Goal: Information Seeking & Learning: Understand process/instructions

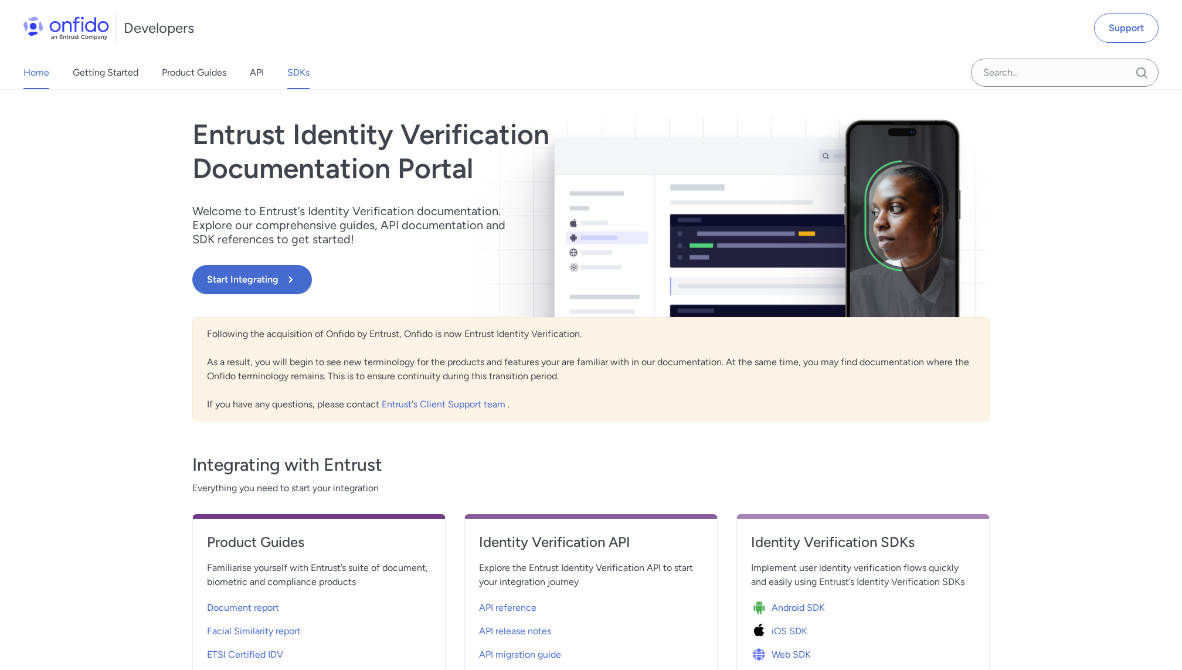
click at [302, 71] on link "SDKs" at bounding box center [298, 72] width 22 height 33
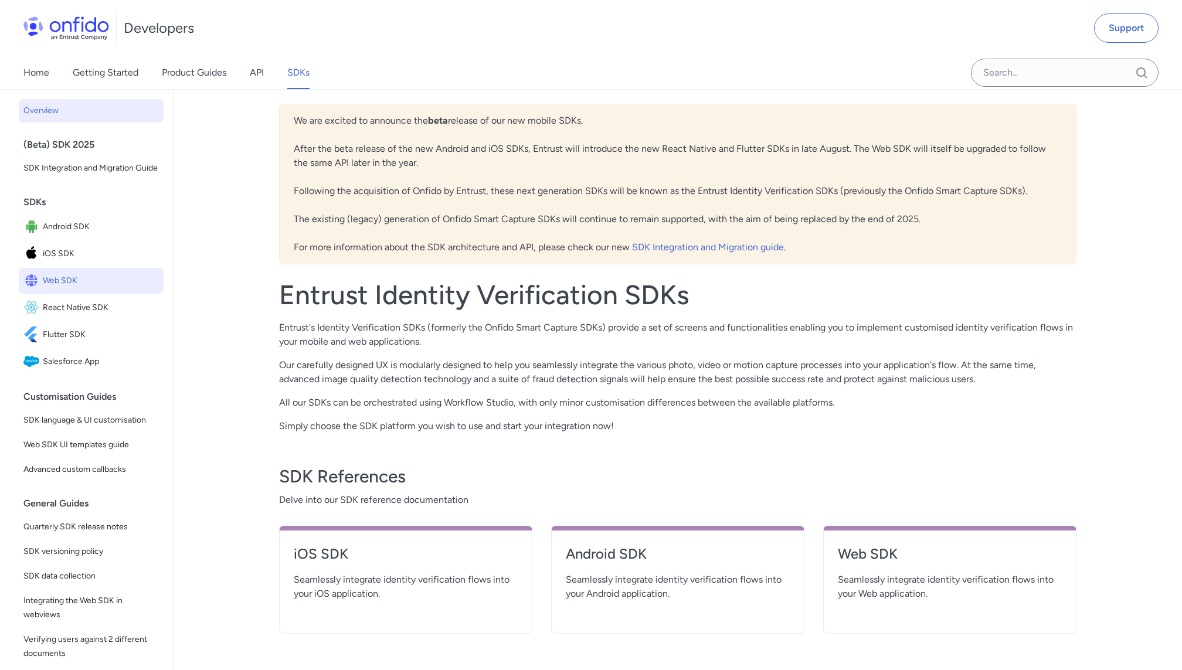
click at [76, 283] on span "Web SDK" at bounding box center [101, 281] width 116 height 16
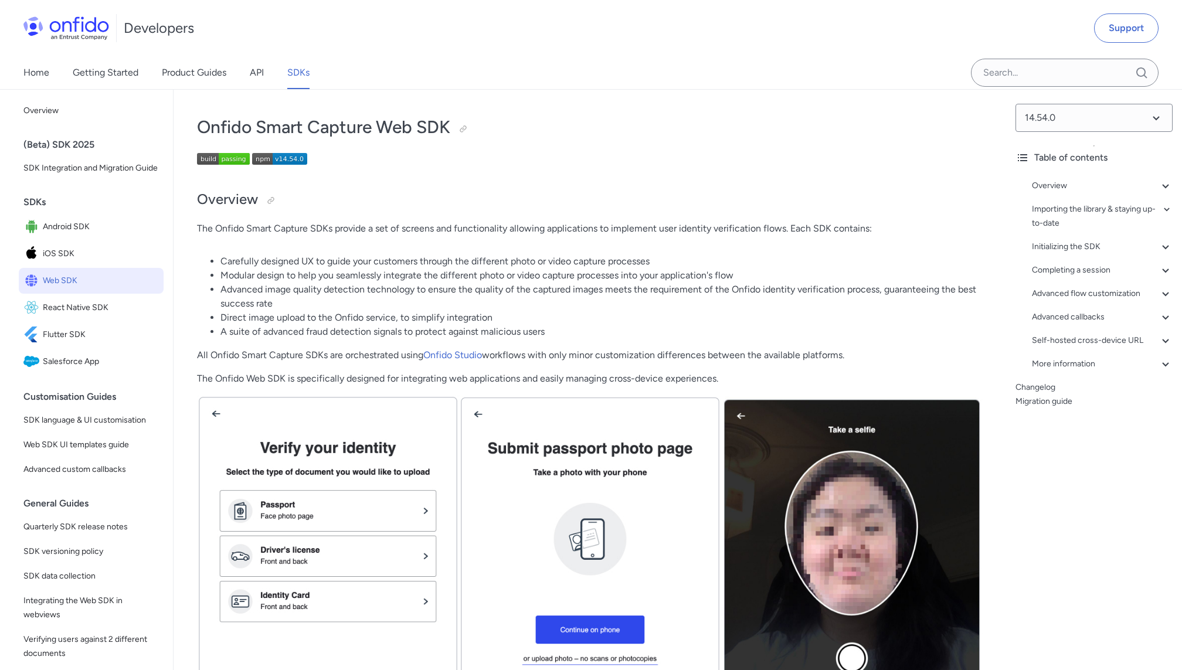
click at [448, 298] on li "Advanced image quality detection technology to ensure the quality of the captur…" at bounding box center [601, 297] width 762 height 28
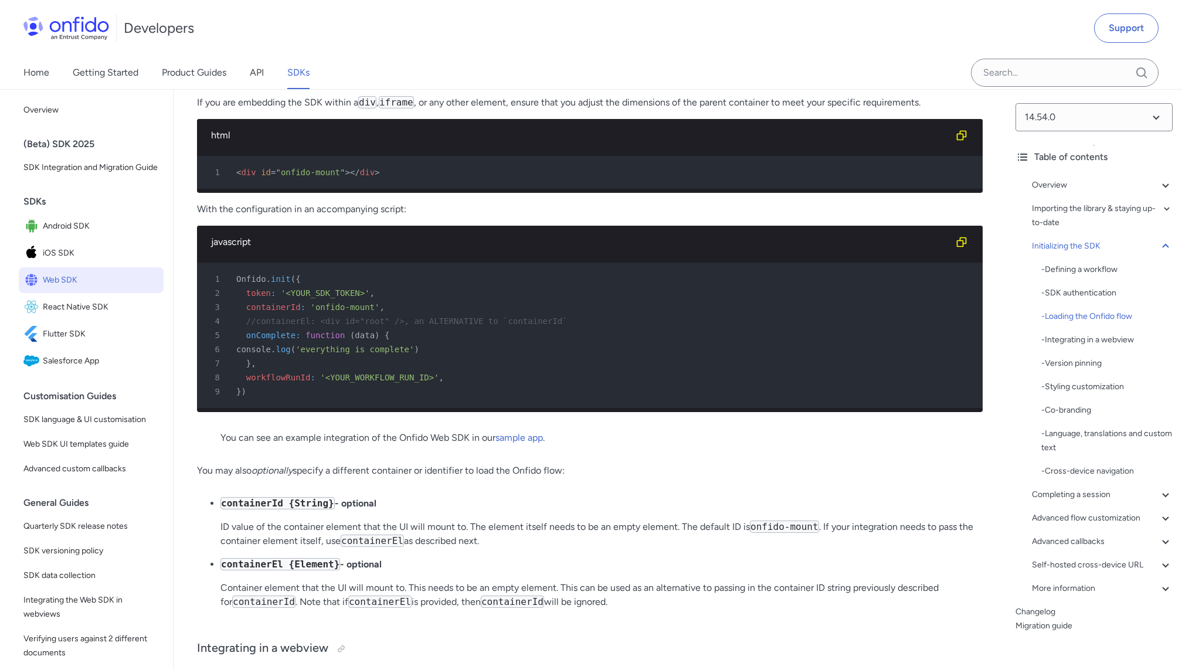
scroll to position [6189, 0]
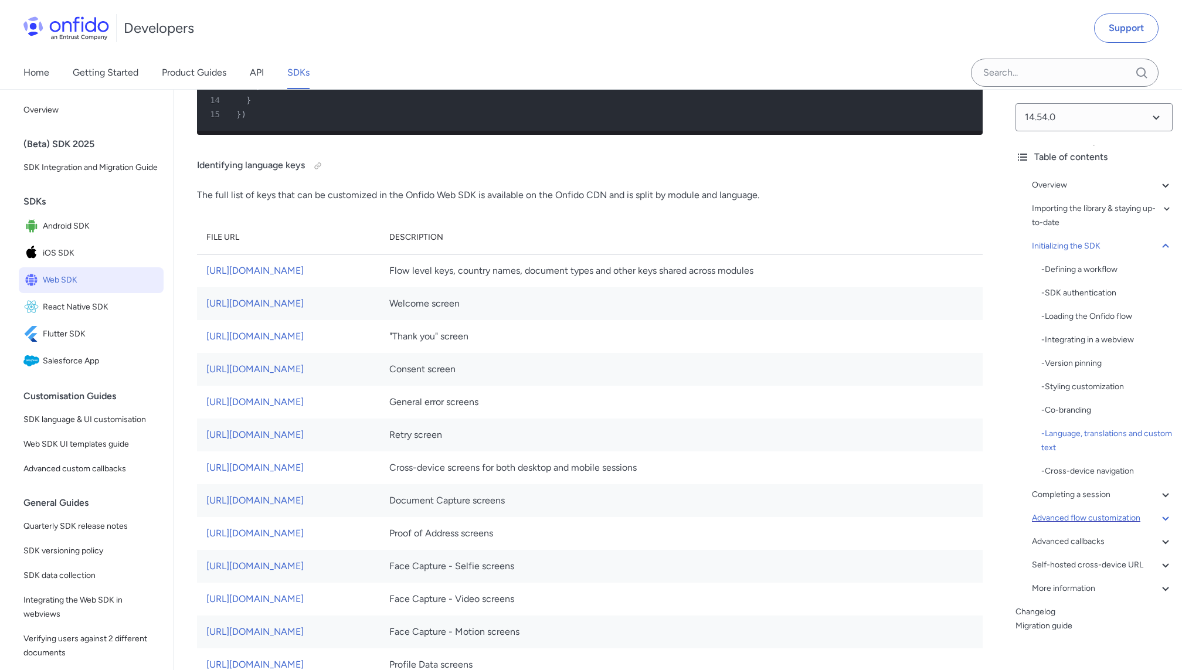
click at [1091, 516] on div "Advanced flow customization" at bounding box center [1102, 518] width 141 height 14
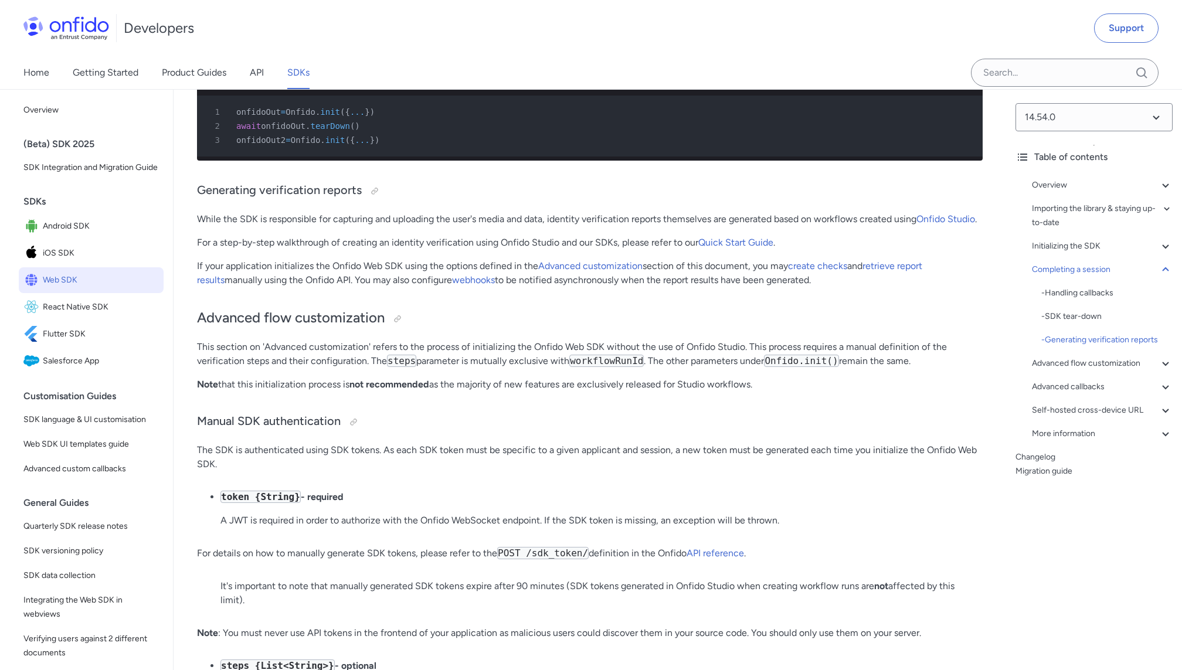
scroll to position [14818, 0]
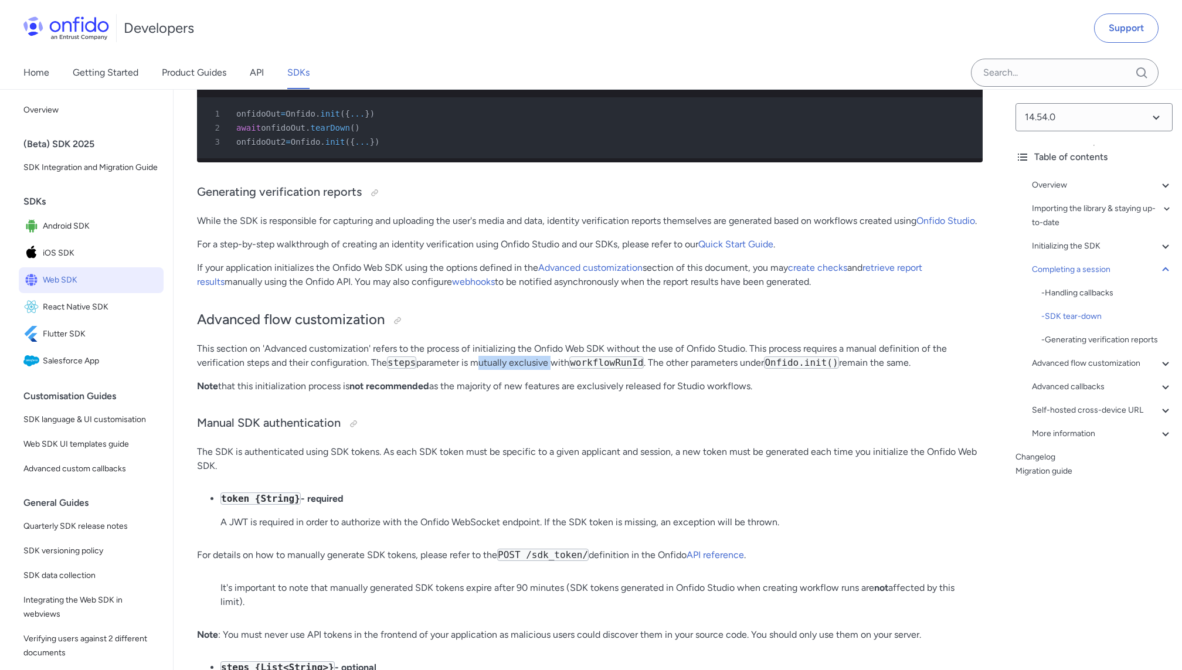
drag, startPoint x: 477, startPoint y: 361, endPoint x: 552, endPoint y: 359, distance: 74.5
click at [552, 359] on p "This section on 'Advanced customization' refers to the process of initializing …" at bounding box center [590, 356] width 786 height 28
click at [534, 383] on p "Note that this initialization process is not recommended as the majority of new…" at bounding box center [590, 386] width 786 height 14
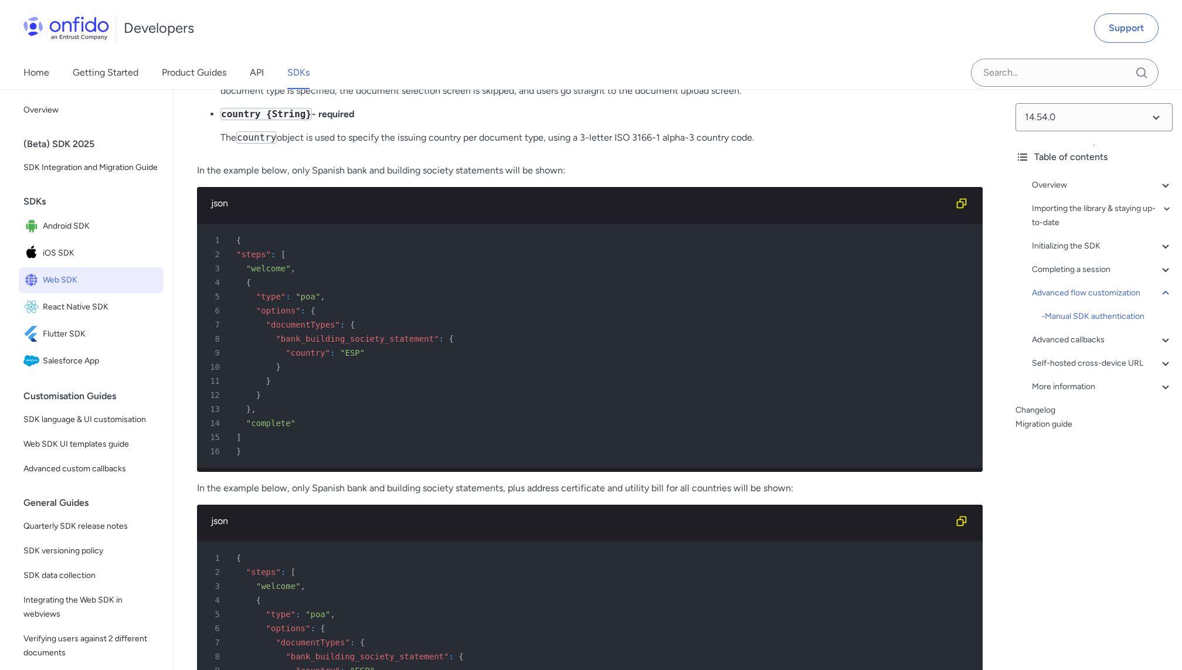
scroll to position [18887, 0]
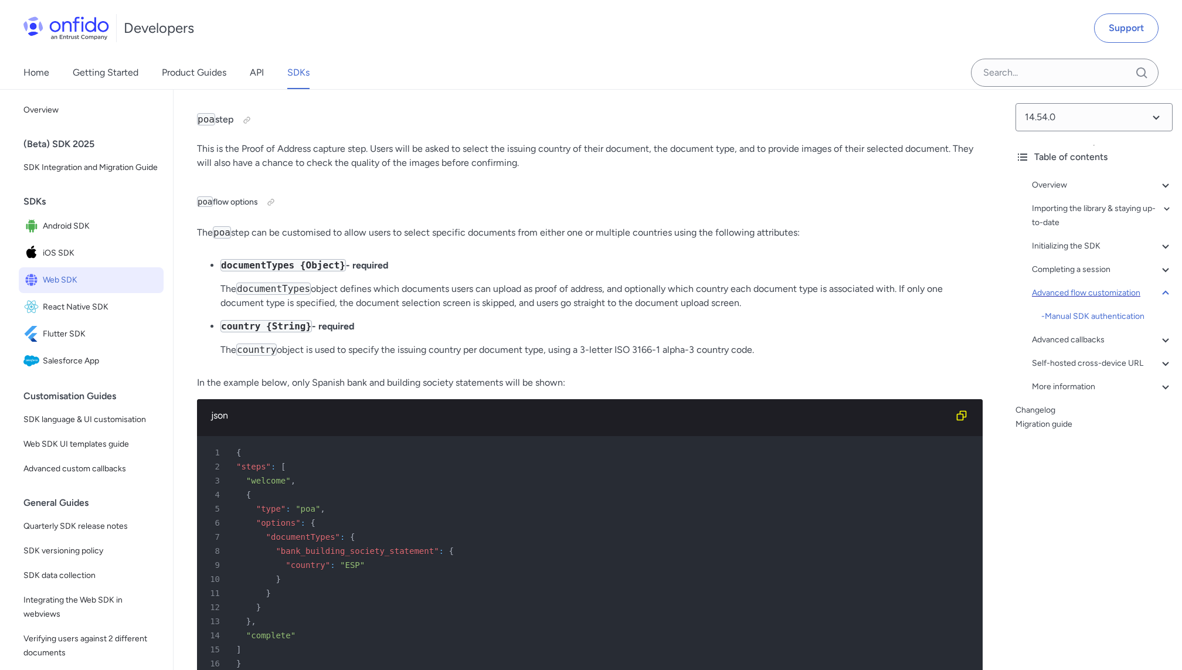
click at [1083, 295] on div "Advanced flow customization" at bounding box center [1102, 293] width 141 height 14
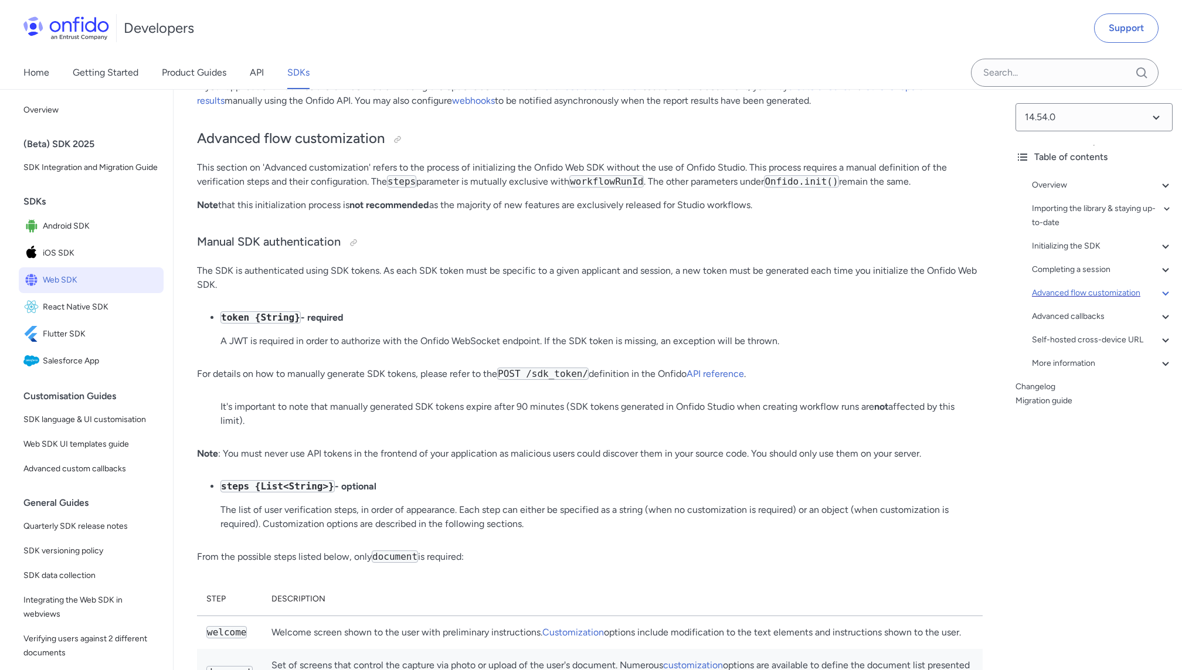
click at [1160, 295] on icon at bounding box center [1165, 293] width 14 height 14
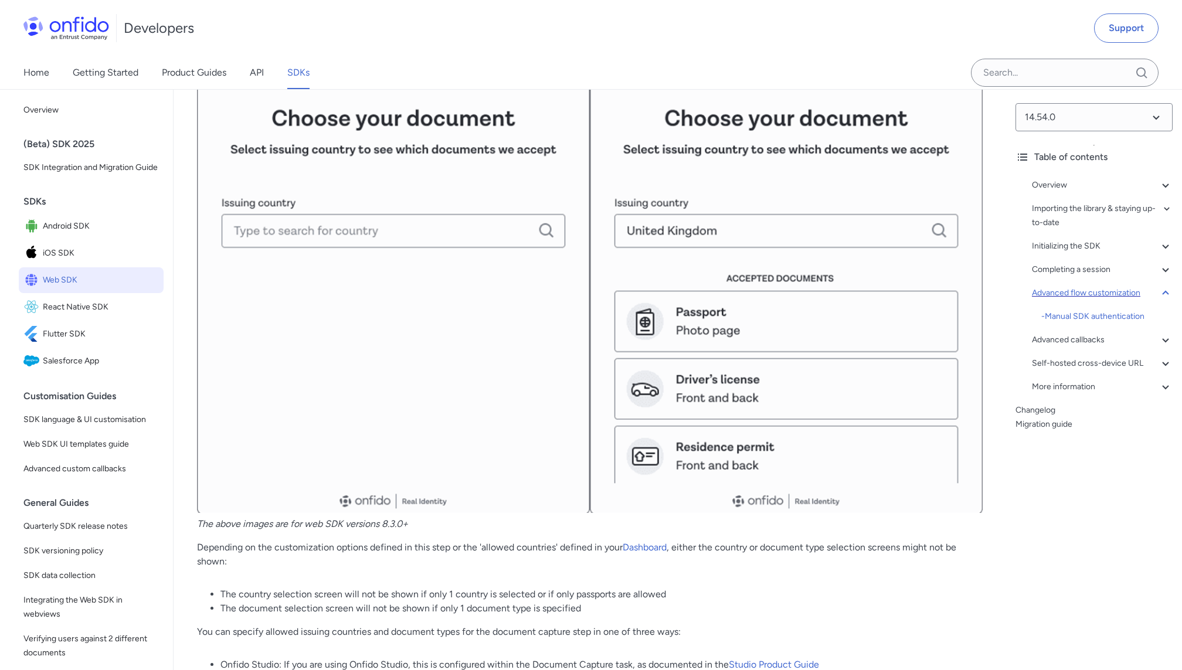
scroll to position [16426, 0]
